Goal: Task Accomplishment & Management: Complete application form

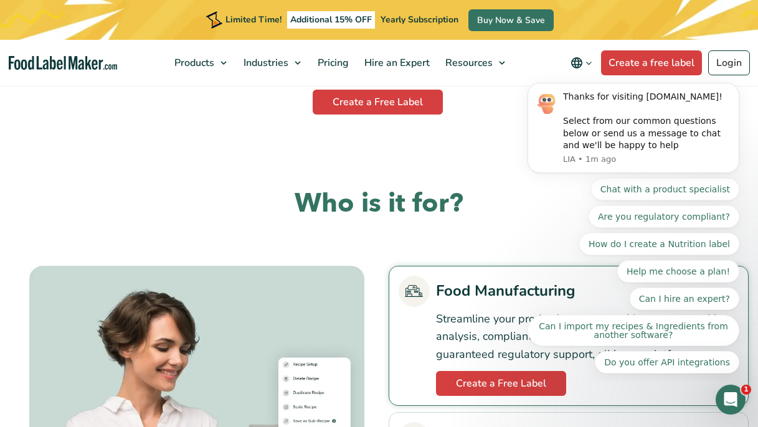
scroll to position [2462, 0]
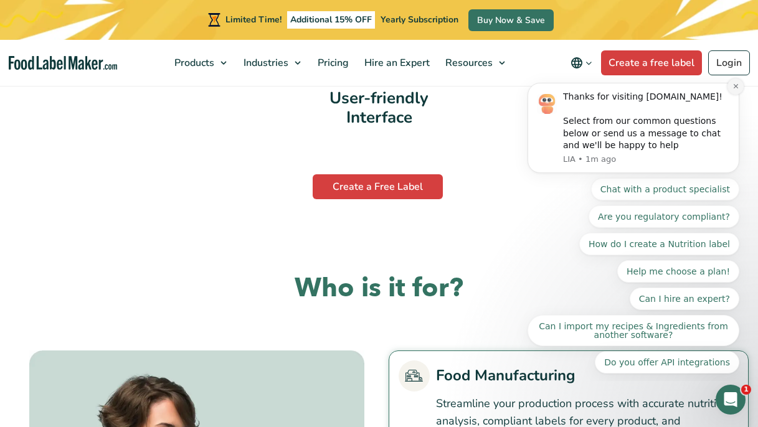
click at [733, 86] on icon "Dismiss notification" at bounding box center [736, 86] width 7 height 7
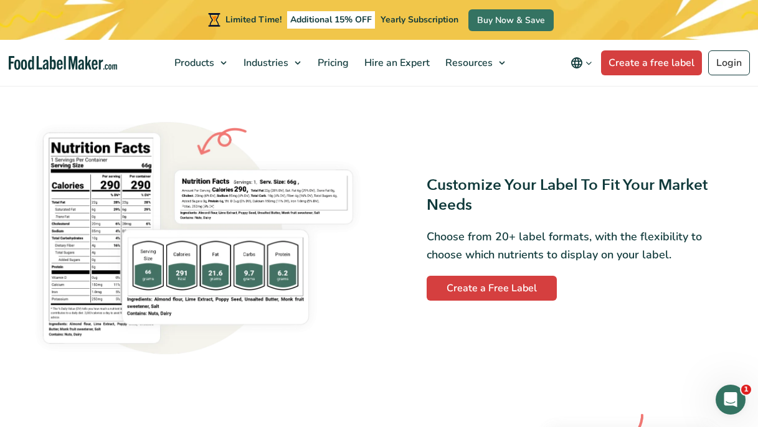
scroll to position [896, 0]
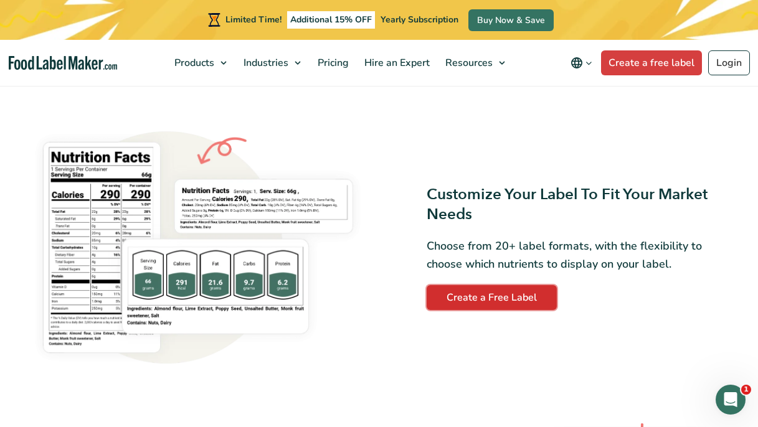
click at [475, 301] on link "Create a Free Label" at bounding box center [492, 297] width 130 height 25
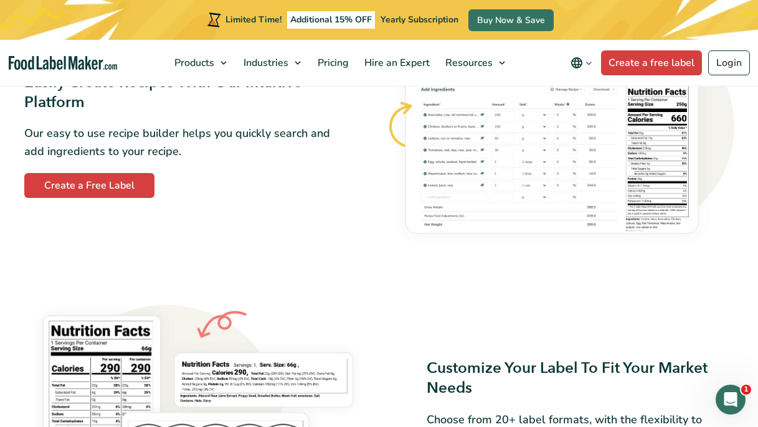
scroll to position [721, 0]
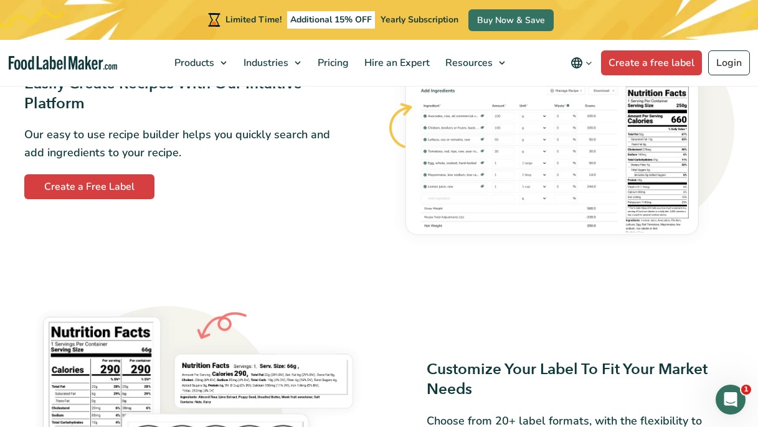
click at [619, 197] on img at bounding box center [561, 137] width 348 height 234
click at [639, 192] on img at bounding box center [561, 137] width 348 height 234
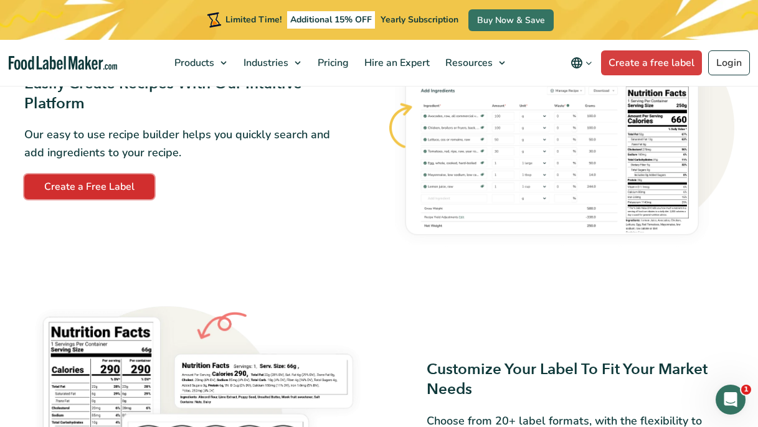
click at [125, 191] on link "Create a Free Label" at bounding box center [89, 186] width 130 height 25
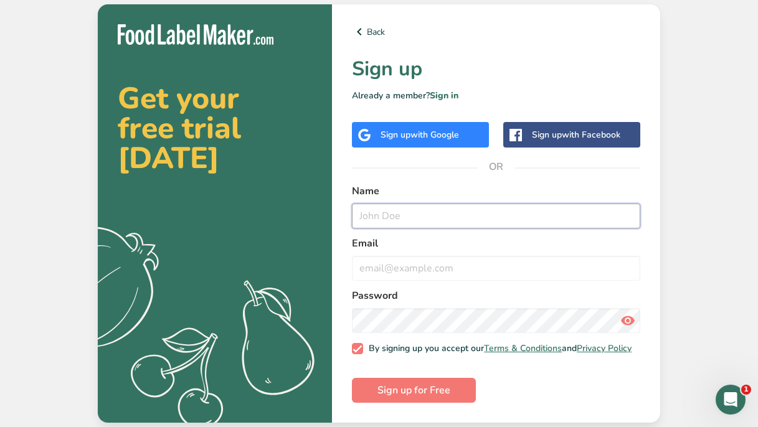
click at [389, 217] on input "text" at bounding box center [496, 216] width 288 height 25
type input "Helena Fabiankovic"
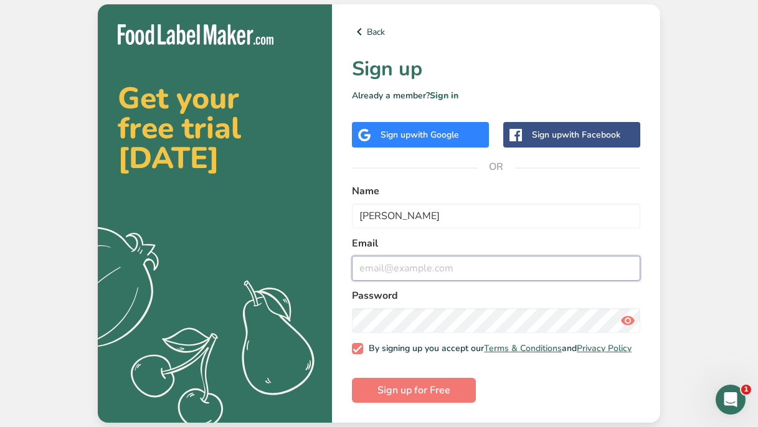
click at [373, 263] on input "email" at bounding box center [496, 268] width 288 height 25
type input "babaspierogi@gmail.com"
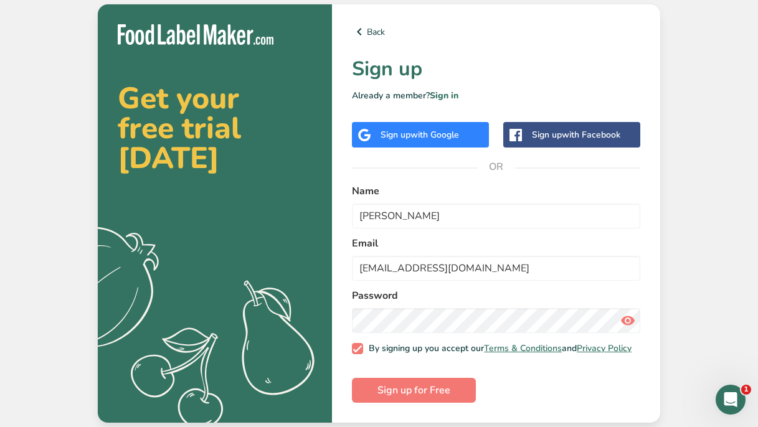
click at [709, 145] on div "Get your free trial today .a{fill:#f5f3ed;} Back Sign up Already a member? Sign…" at bounding box center [379, 213] width 758 height 427
